Goal: Find specific page/section: Find specific page/section

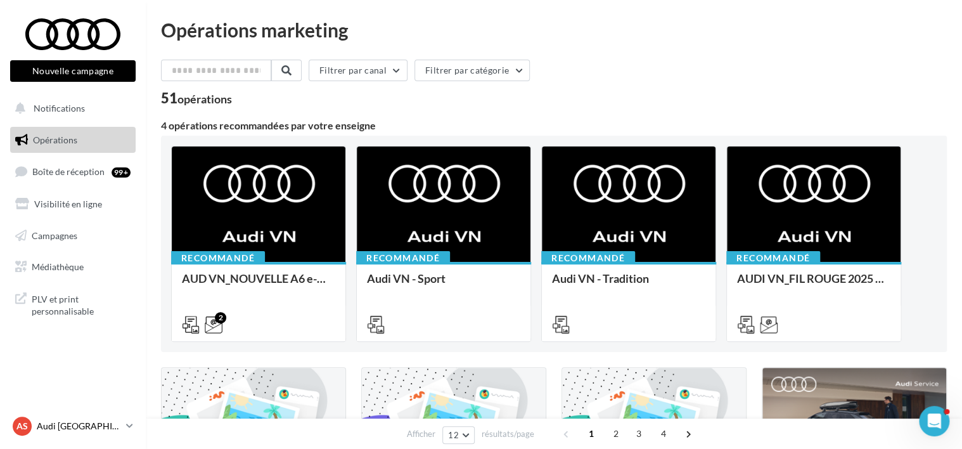
click at [56, 421] on p "Audi [GEOGRAPHIC_DATA]" at bounding box center [79, 426] width 84 height 13
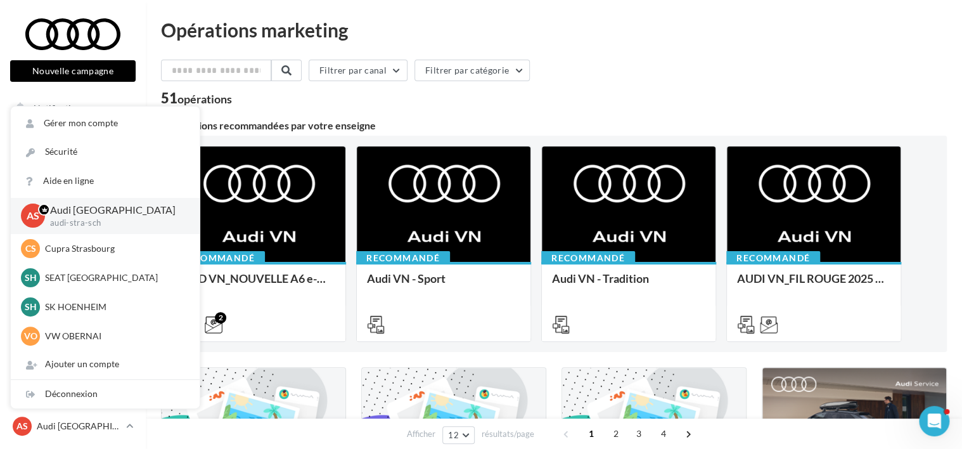
click at [441, 107] on div "51 opérations" at bounding box center [554, 99] width 786 height 16
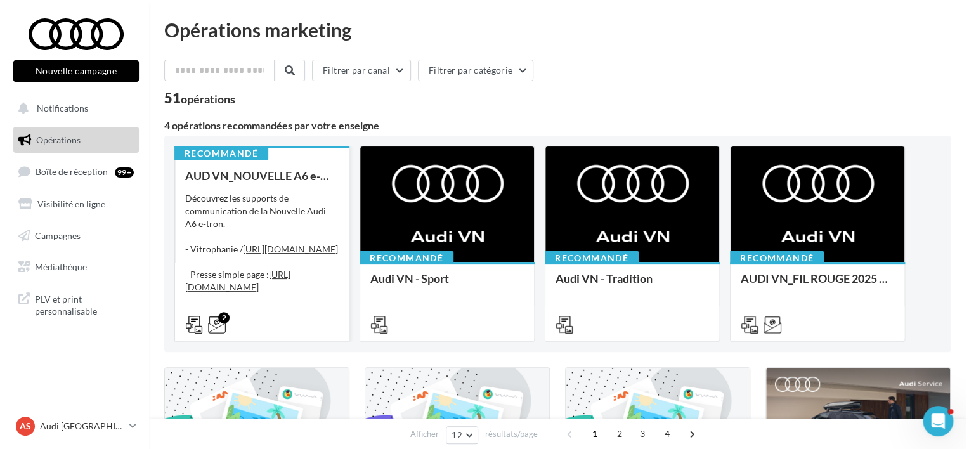
scroll to position [195, 0]
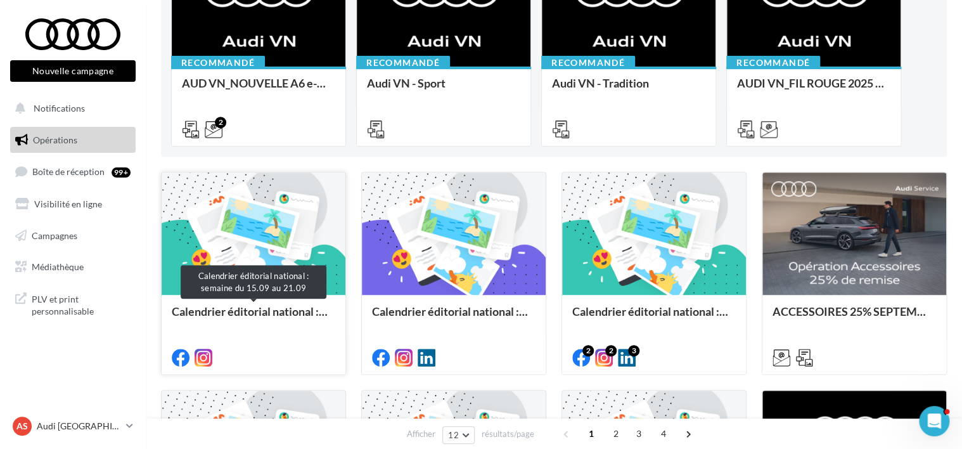
click at [246, 307] on div "Calendrier éditorial national : semaine du 15.09 au 21.09" at bounding box center [254, 317] width 164 height 25
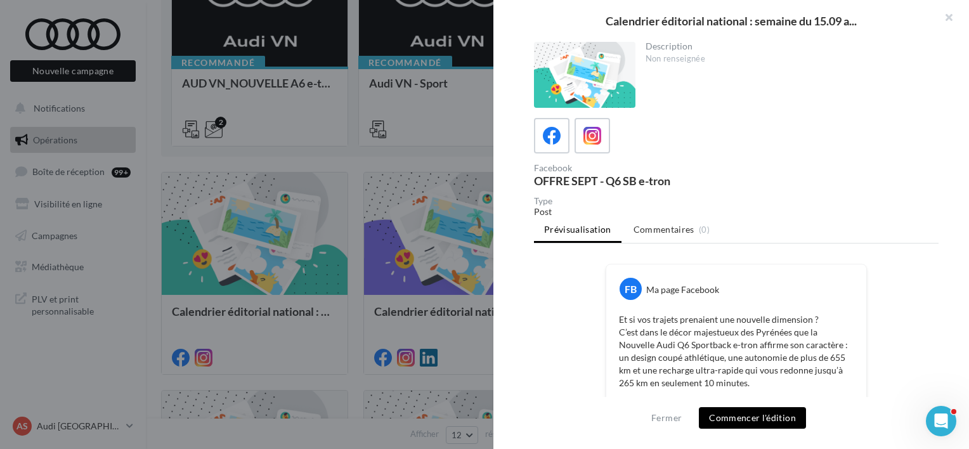
scroll to position [438, 0]
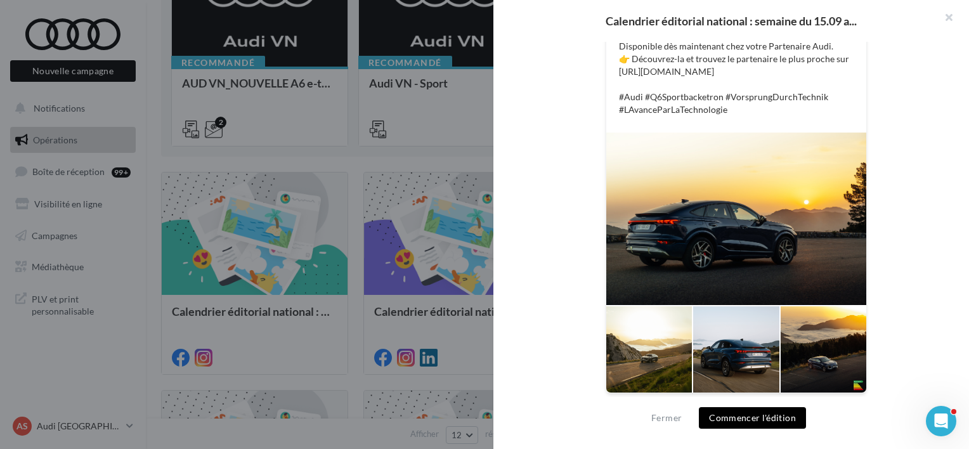
click at [378, 152] on div at bounding box center [484, 224] width 969 height 449
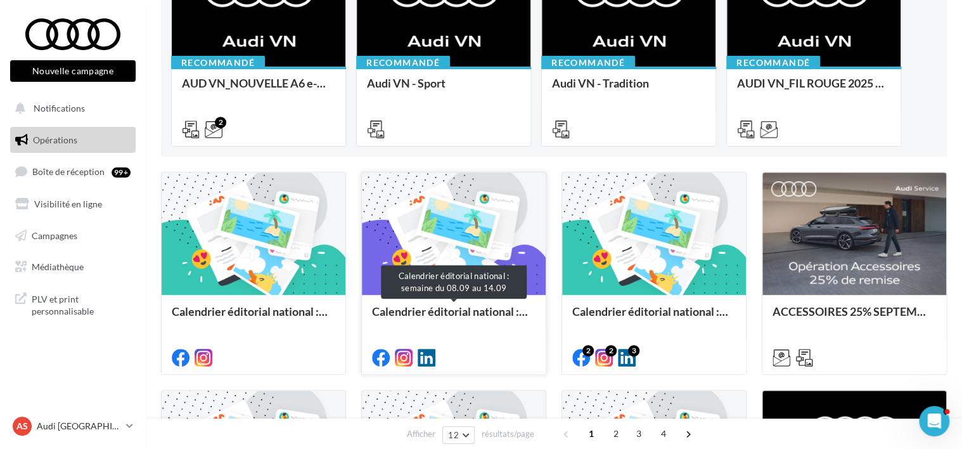
click at [463, 314] on div "Calendrier éditorial national : semaine du 08.09 au 14.09" at bounding box center [454, 317] width 164 height 25
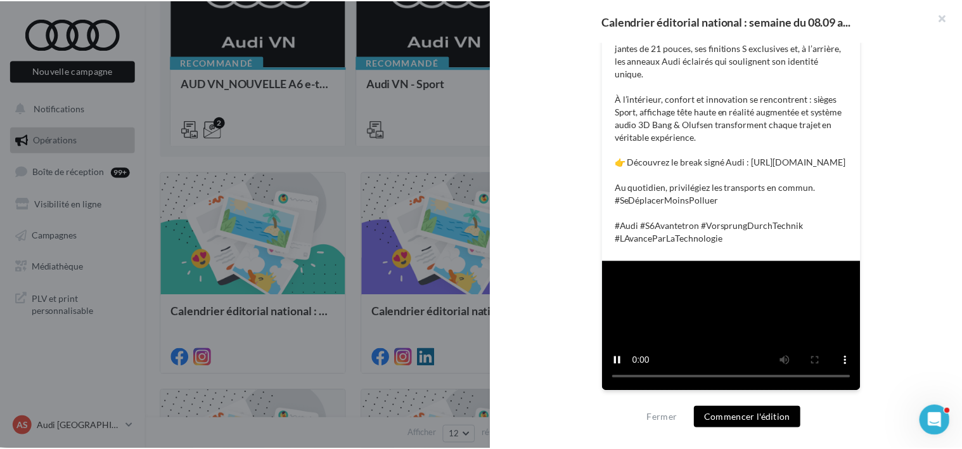
scroll to position [583, 0]
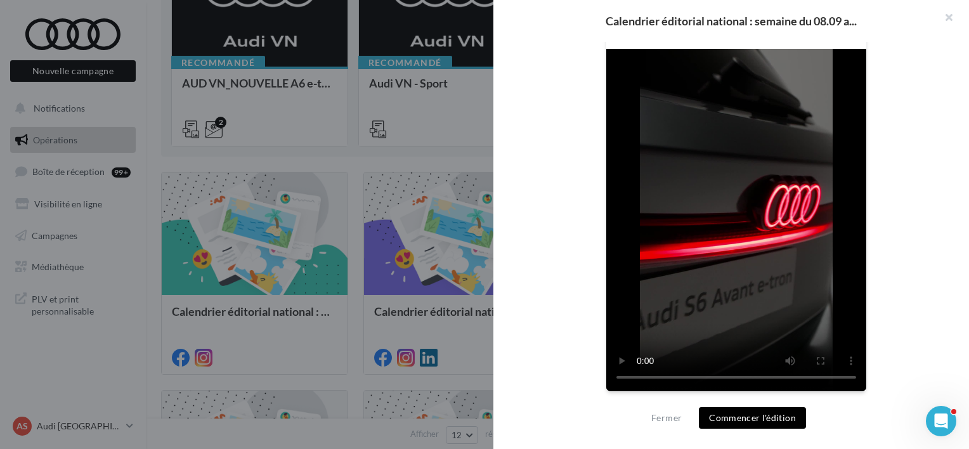
click at [207, 153] on div at bounding box center [484, 224] width 969 height 449
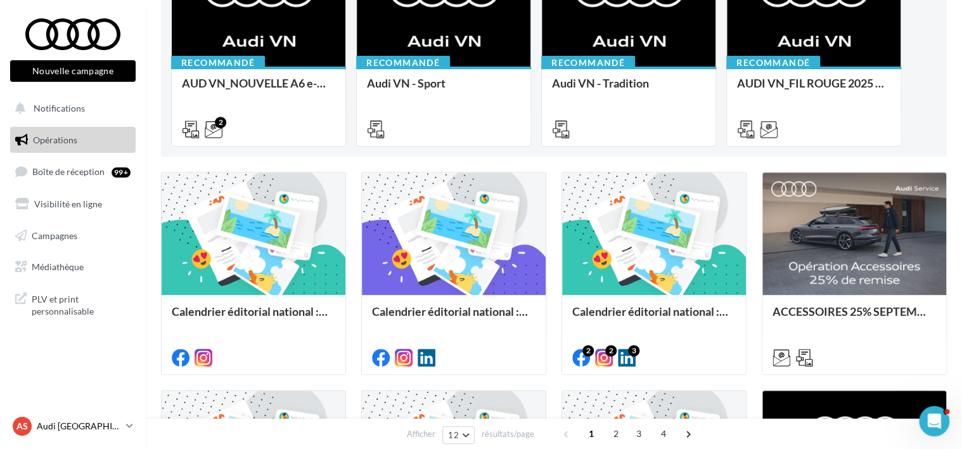
click at [86, 415] on link "AS Audi STRASBOURG audi-stra-sch" at bounding box center [73, 426] width 126 height 24
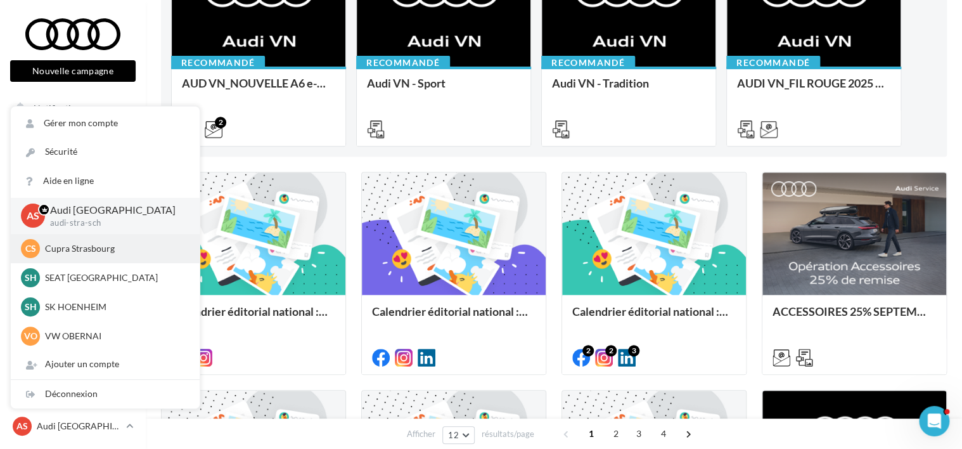
click at [115, 259] on div "CS Cupra Strasbourg cupra_strasbourg" at bounding box center [105, 248] width 189 height 29
click at [113, 250] on p "Cupra Strasbourg" at bounding box center [114, 248] width 139 height 13
